Goal: Find specific page/section: Find specific page/section

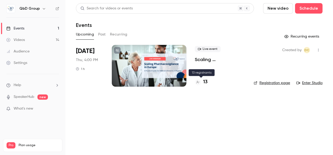
click at [207, 82] on h4 "13" at bounding box center [205, 82] width 4 height 7
